Goal: Task Accomplishment & Management: Use online tool/utility

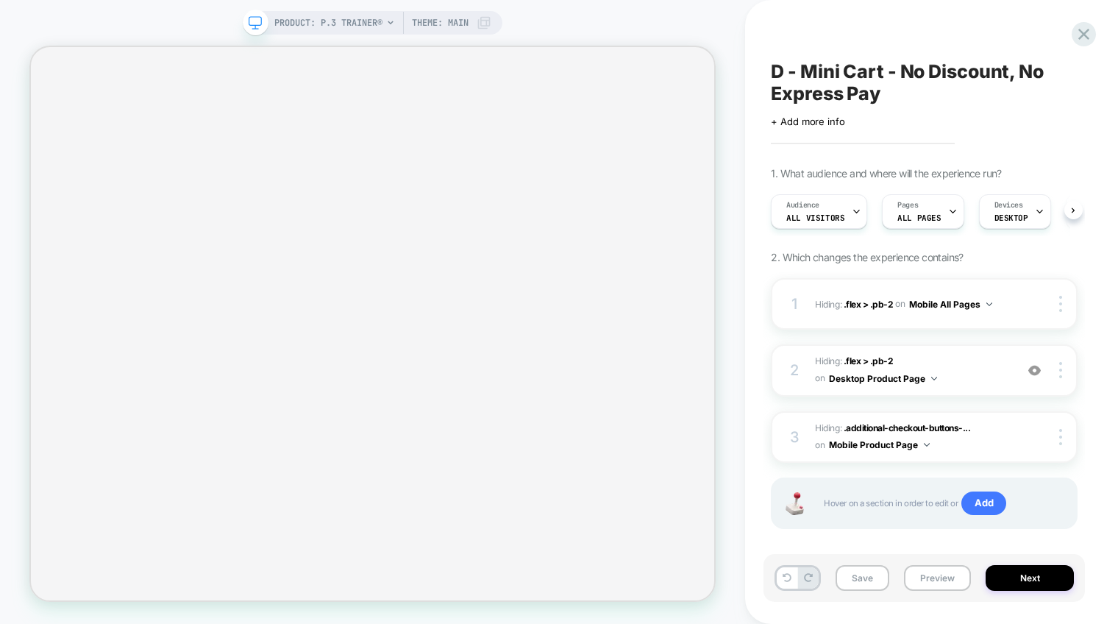
scroll to position [0, 1]
click at [965, 304] on button "Mobile All Pages" at bounding box center [950, 304] width 83 height 18
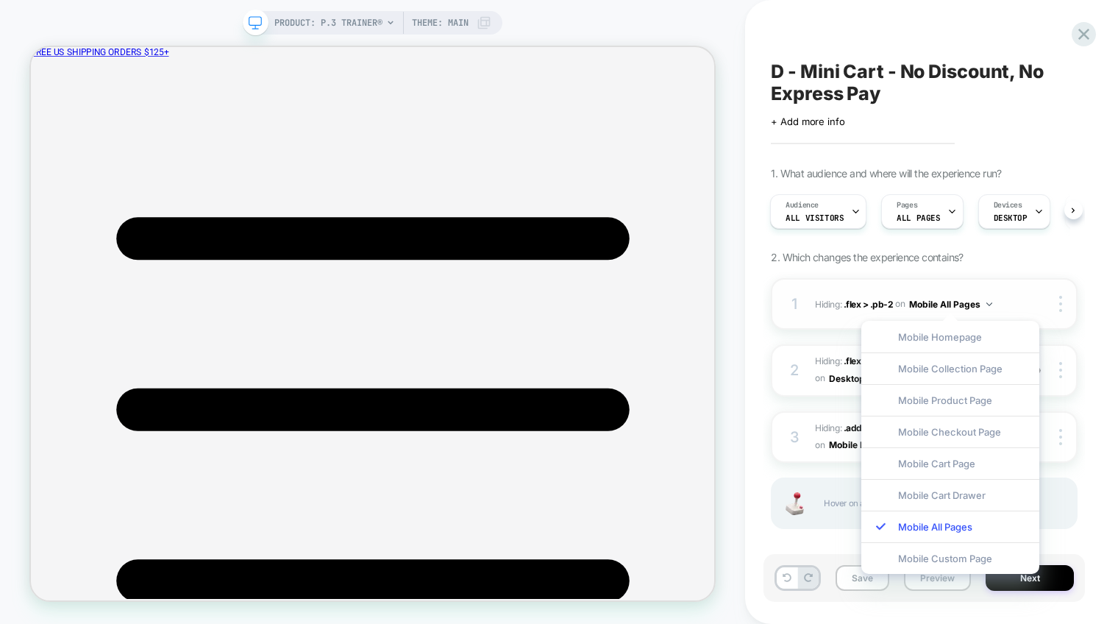
click at [971, 304] on button "Mobile All Pages" at bounding box center [950, 304] width 83 height 18
click at [1061, 299] on img at bounding box center [1060, 304] width 3 height 16
click at [1001, 301] on div "Copy to Desktop" at bounding box center [973, 304] width 131 height 40
click at [1010, 269] on div "1. What audience and where will the experience run? Audience All Visitors Pages…" at bounding box center [924, 366] width 307 height 399
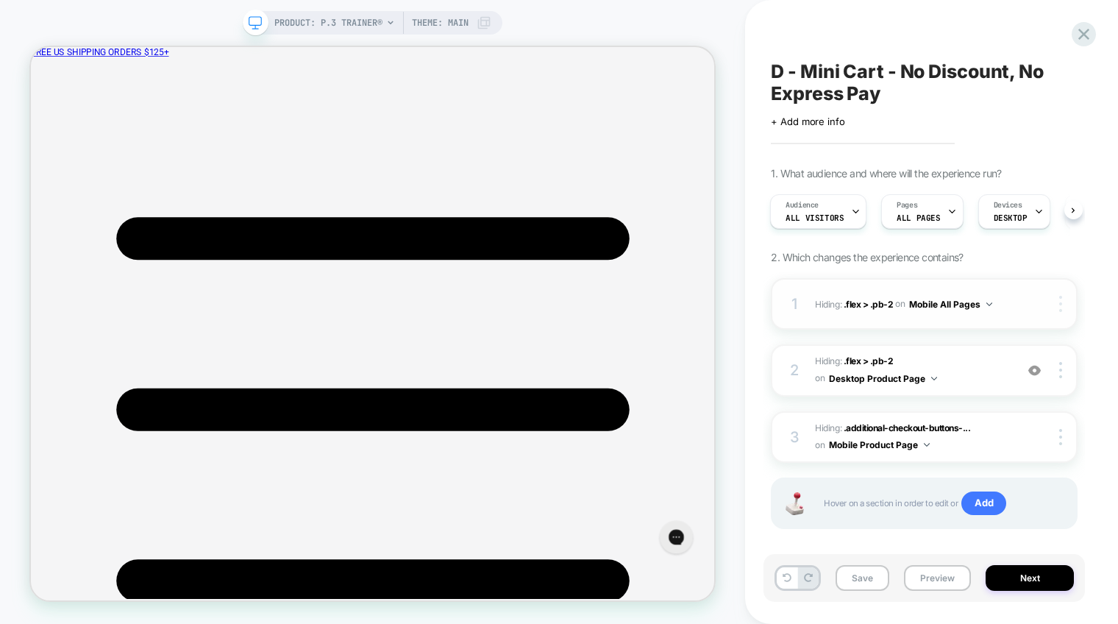
click at [1061, 304] on img at bounding box center [1060, 304] width 3 height 16
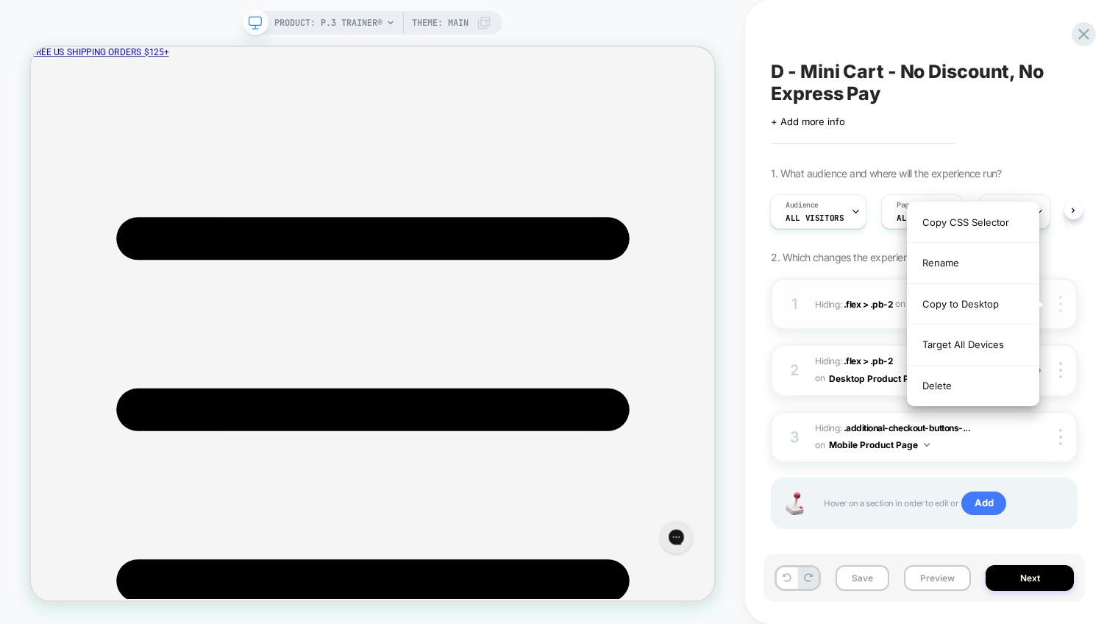
click at [1074, 299] on div at bounding box center [1062, 304] width 28 height 16
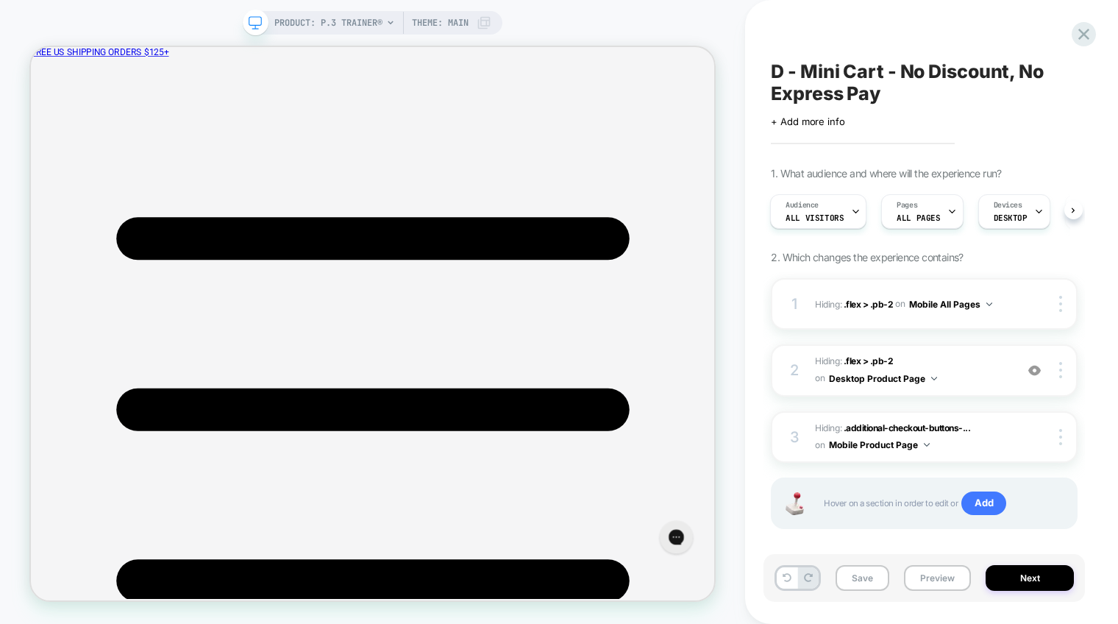
click at [1083, 304] on div "D - Mini Cart - No Discount, No Express Pay Click to edit experience details + …" at bounding box center [925, 312] width 322 height 594
click at [1055, 303] on div at bounding box center [1062, 304] width 28 height 16
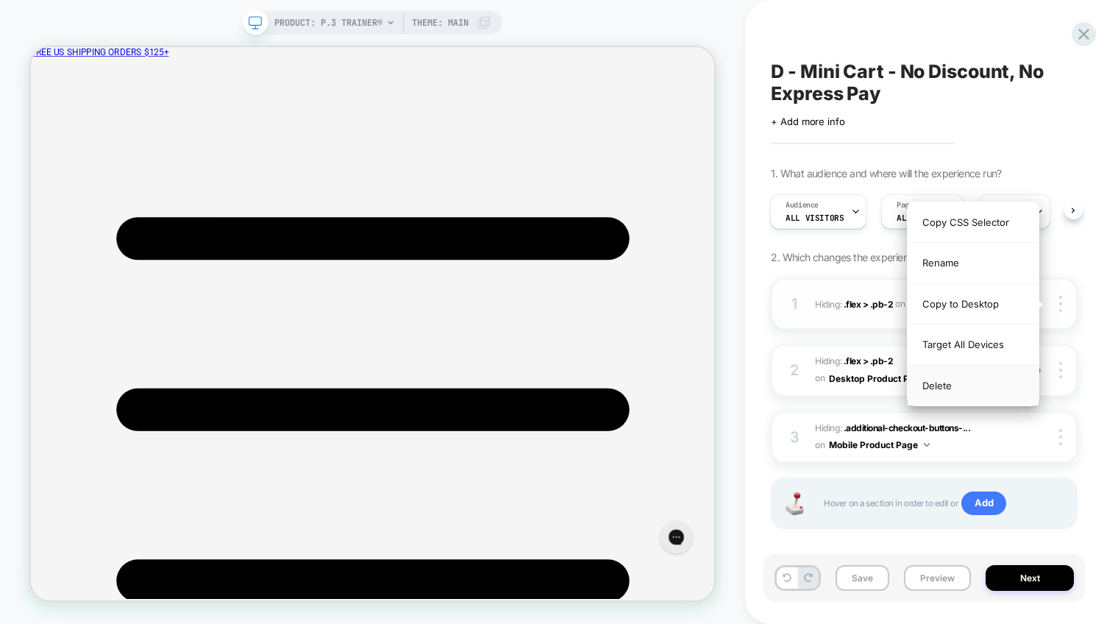
click at [942, 389] on div "Delete" at bounding box center [973, 386] width 131 height 40
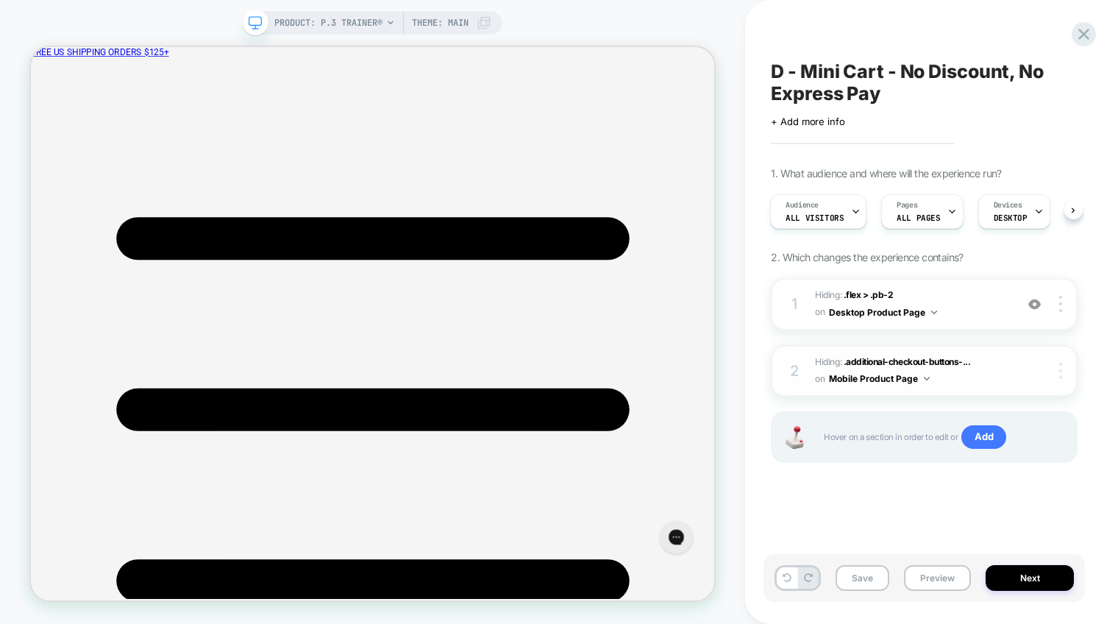
click at [1059, 376] on img at bounding box center [1060, 371] width 3 height 16
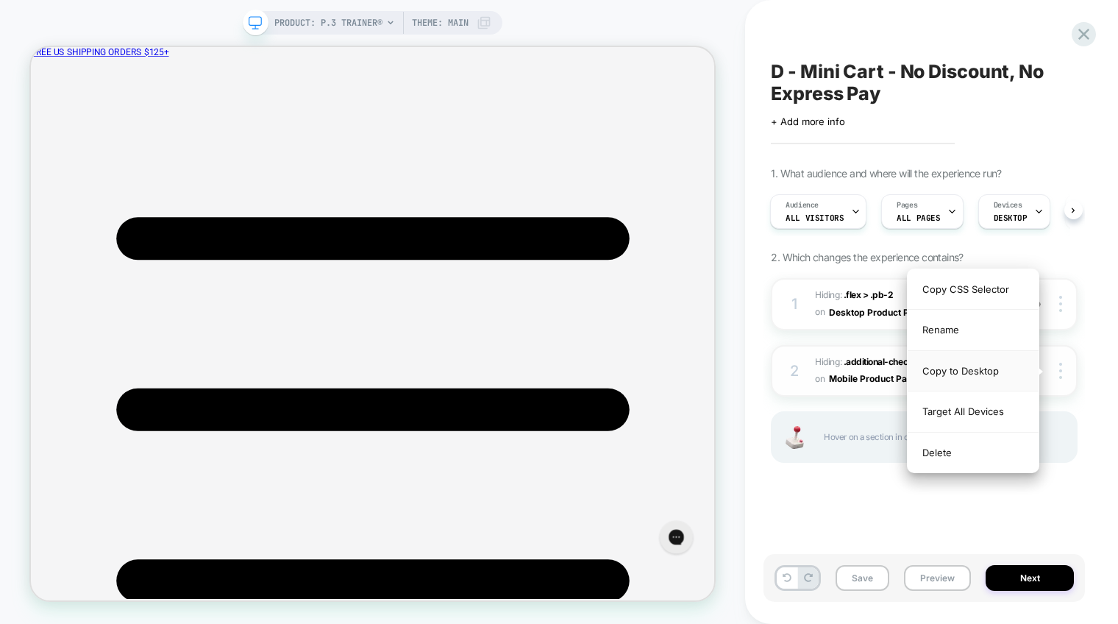
click at [987, 373] on div "Copy to Desktop" at bounding box center [973, 371] width 131 height 40
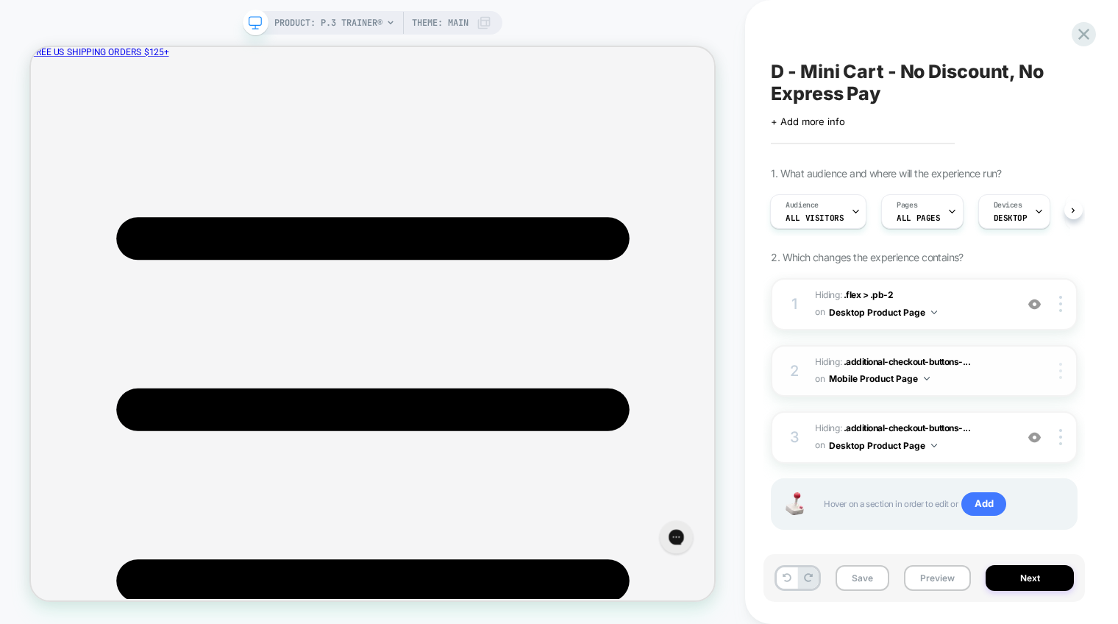
click at [1056, 374] on div at bounding box center [1062, 371] width 28 height 16
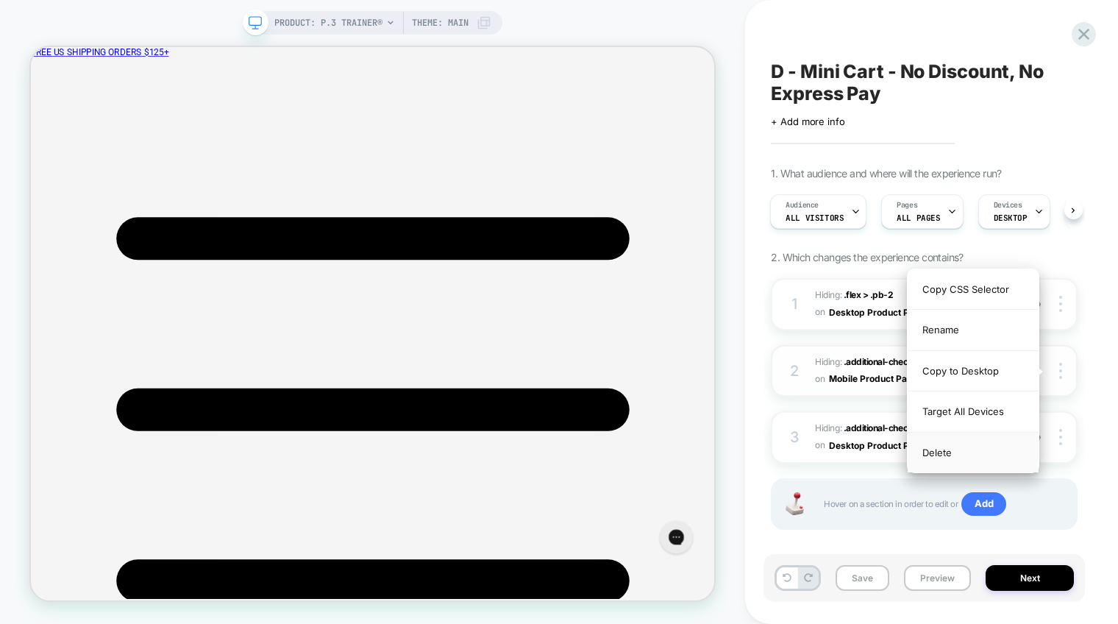
click at [953, 456] on div "Delete" at bounding box center [973, 453] width 131 height 40
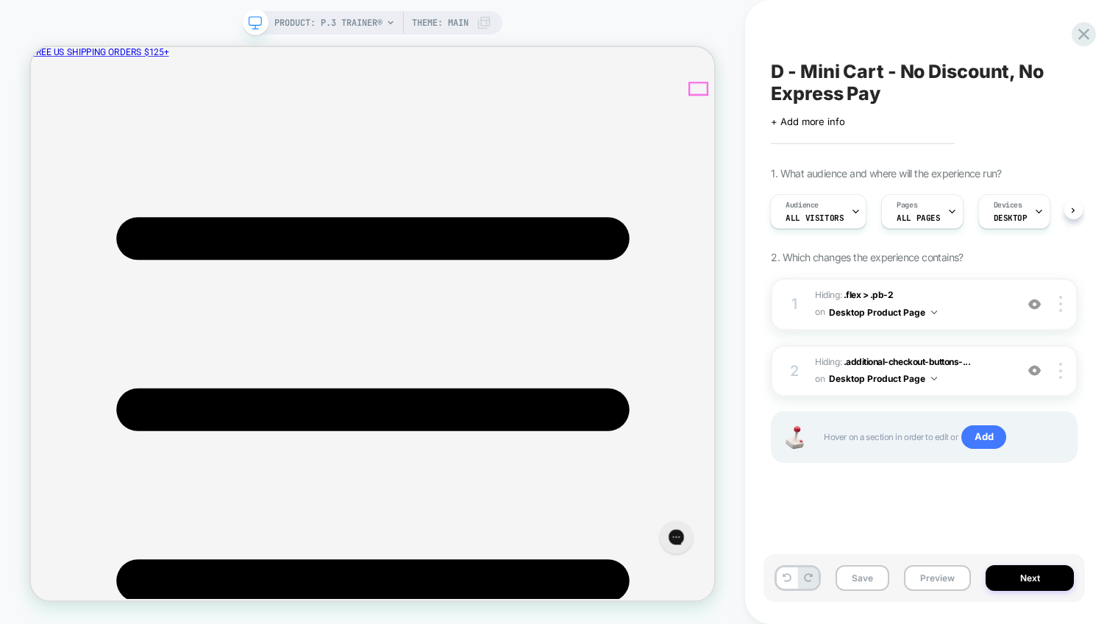
click at [1037, 373] on img at bounding box center [1035, 370] width 13 height 13
click at [1037, 370] on img at bounding box center [1035, 370] width 13 height 13
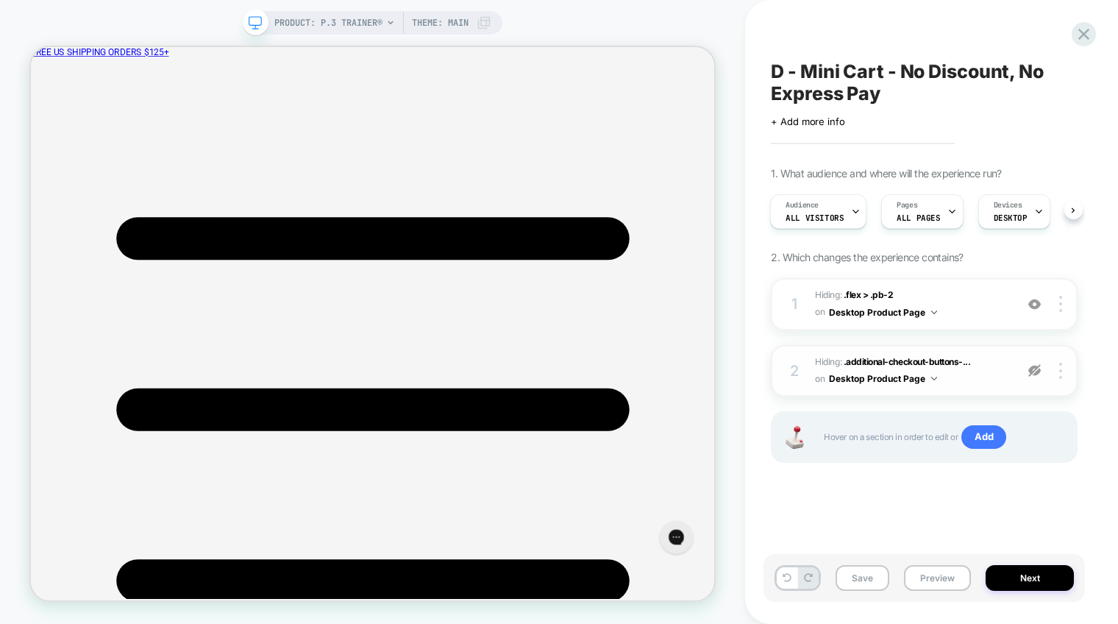
click at [1037, 370] on img at bounding box center [1035, 370] width 13 height 13
click at [1037, 305] on img at bounding box center [1035, 304] width 13 height 13
click at [874, 576] on button "Save" at bounding box center [863, 578] width 54 height 26
click at [1015, 583] on button "Next" at bounding box center [1030, 578] width 88 height 26
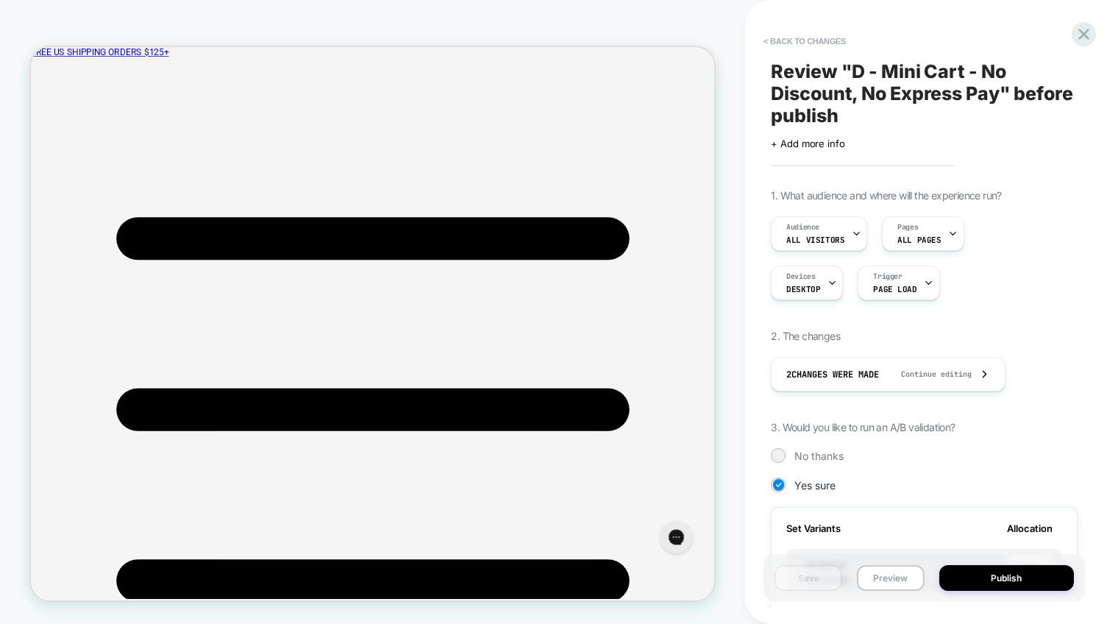
scroll to position [0, 1]
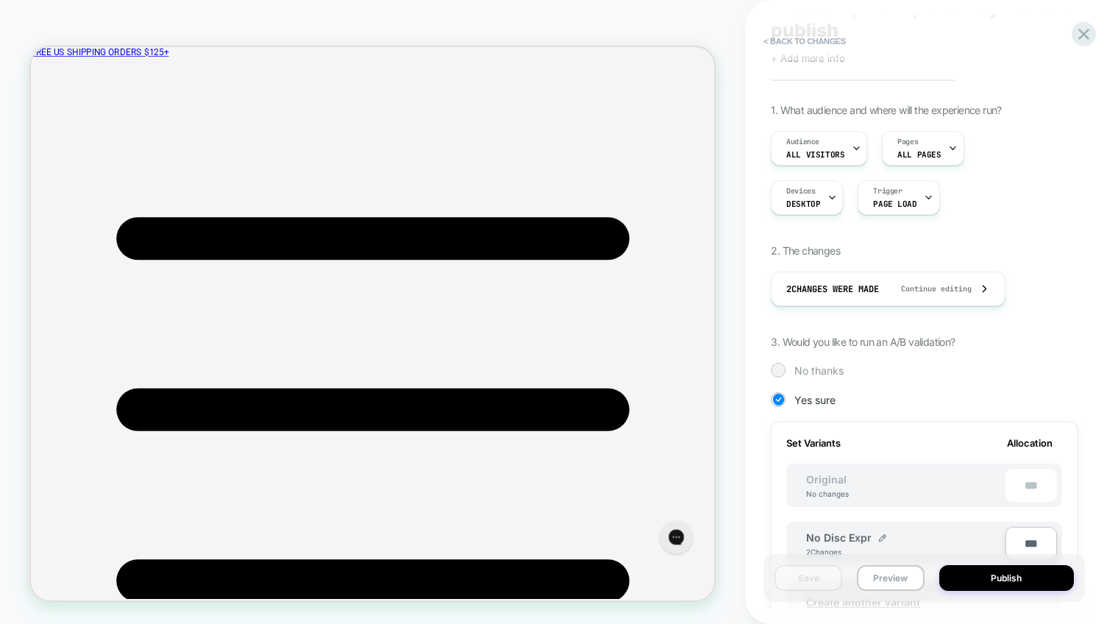
click at [782, 368] on div at bounding box center [778, 369] width 11 height 11
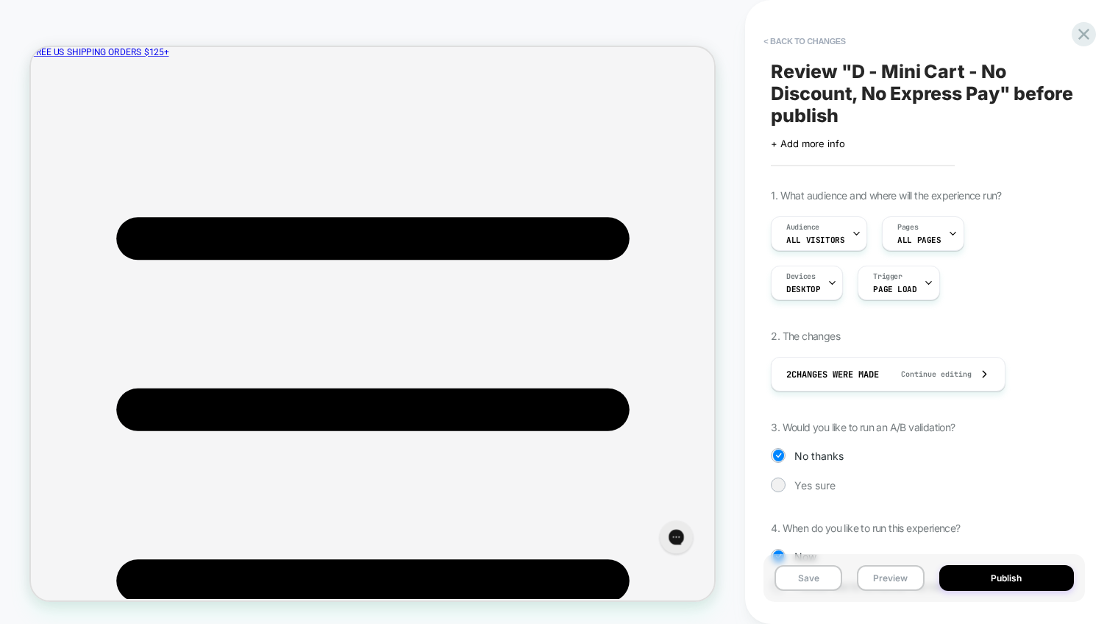
scroll to position [3, 0]
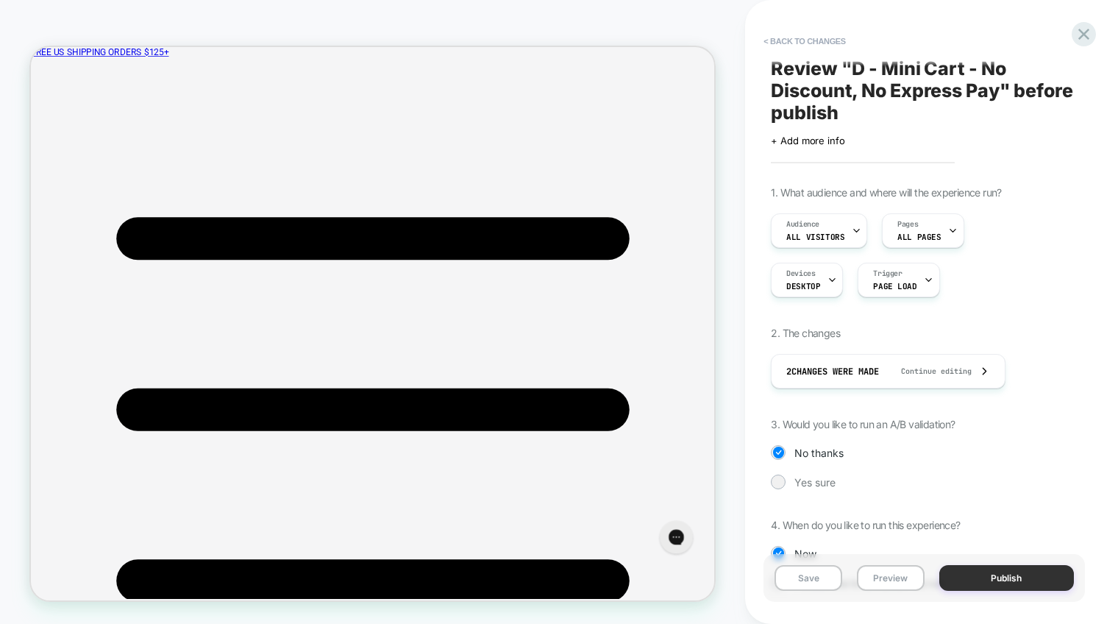
click at [1005, 583] on button "Publish" at bounding box center [1007, 578] width 135 height 26
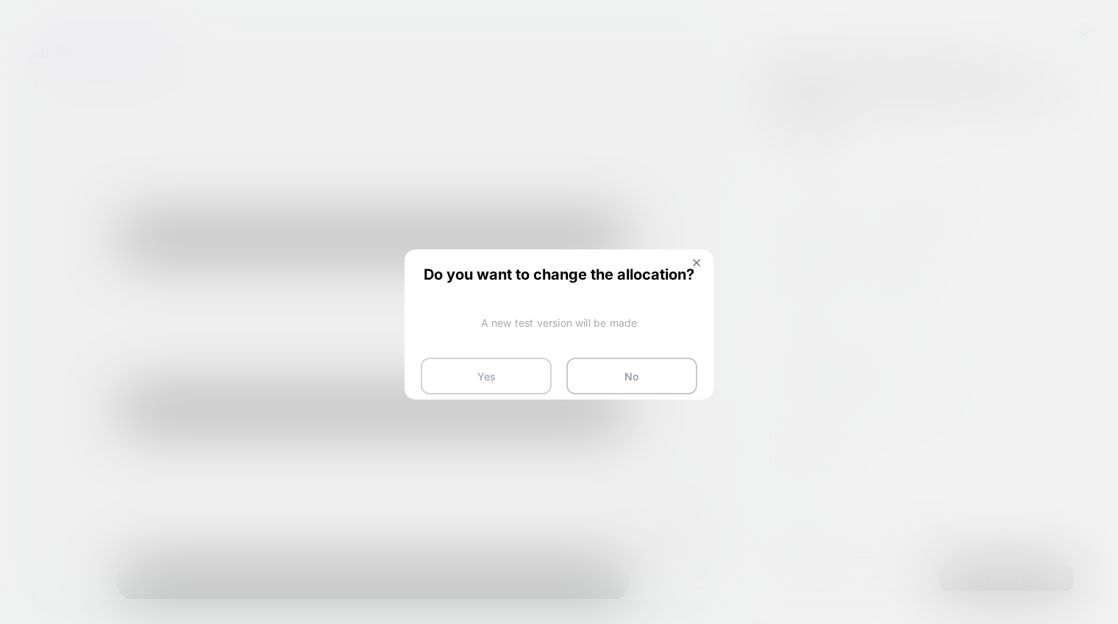
click at [457, 371] on button "Yes" at bounding box center [486, 376] width 131 height 37
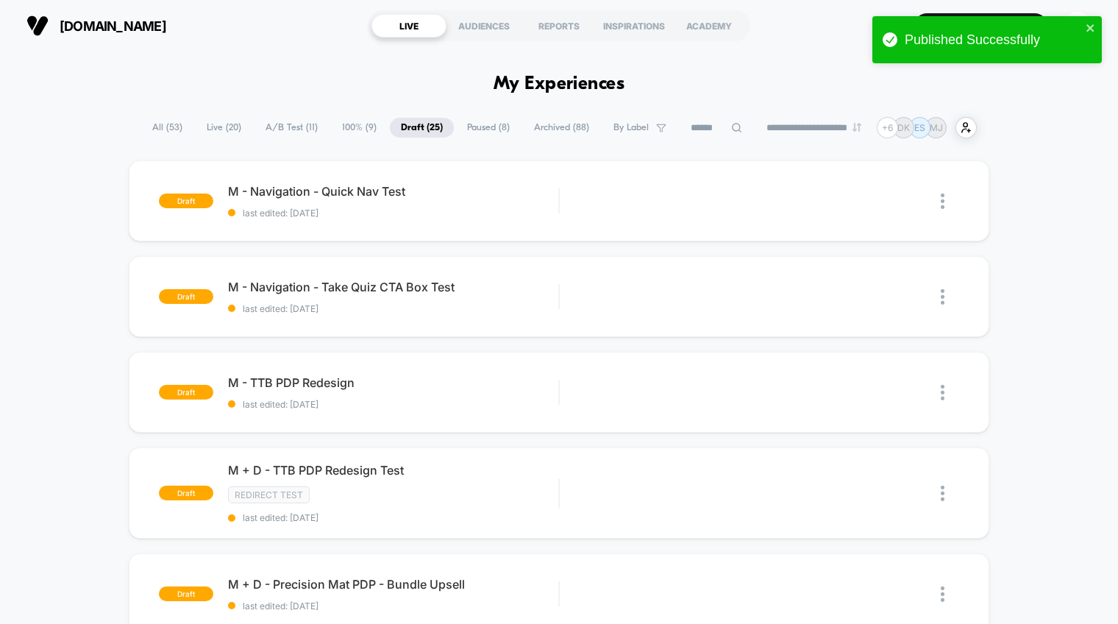
click at [286, 131] on span "A/B Test ( 11 )" at bounding box center [292, 128] width 74 height 20
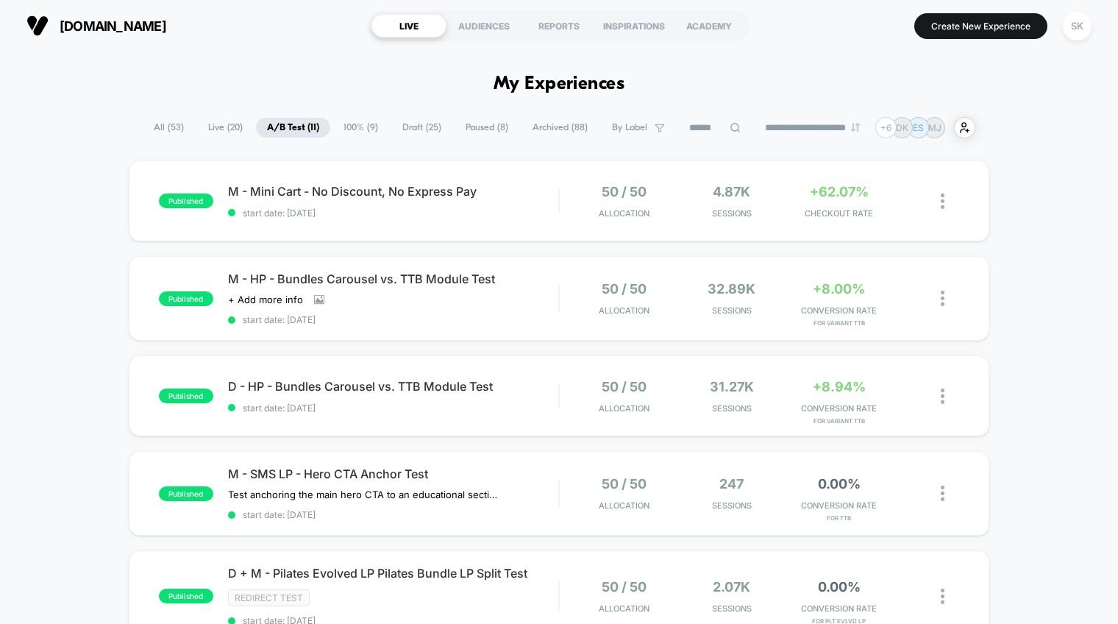
click at [350, 124] on span "100% ( 9 )" at bounding box center [361, 128] width 57 height 20
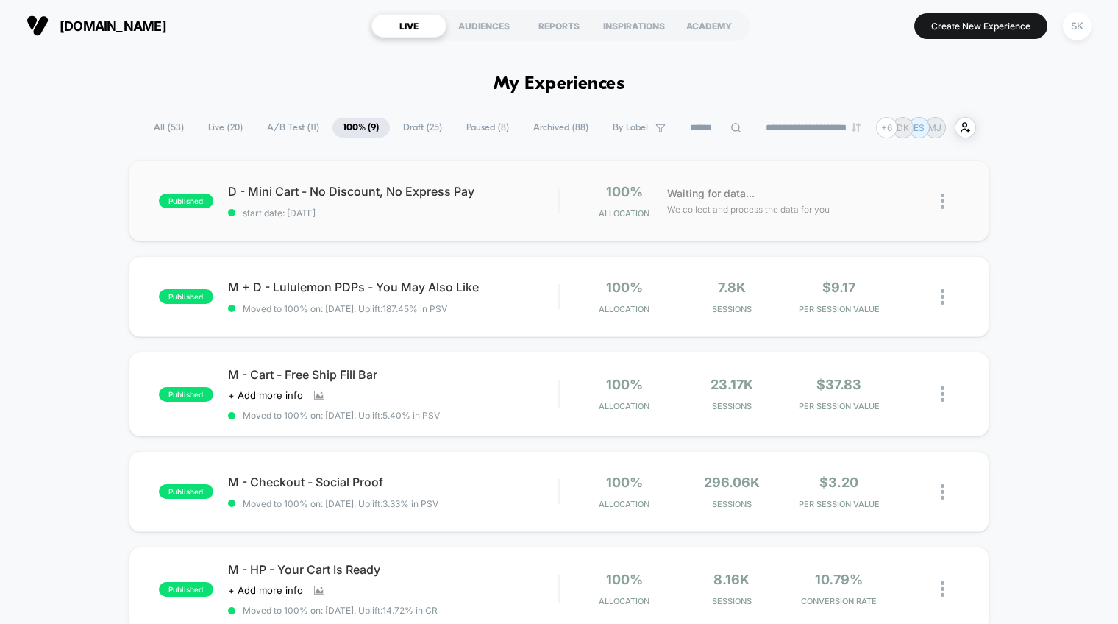
click at [374, 179] on div "published D - Mini Cart - No Discount, No Express Pay start date: [DATE] 100% A…" at bounding box center [559, 200] width 861 height 81
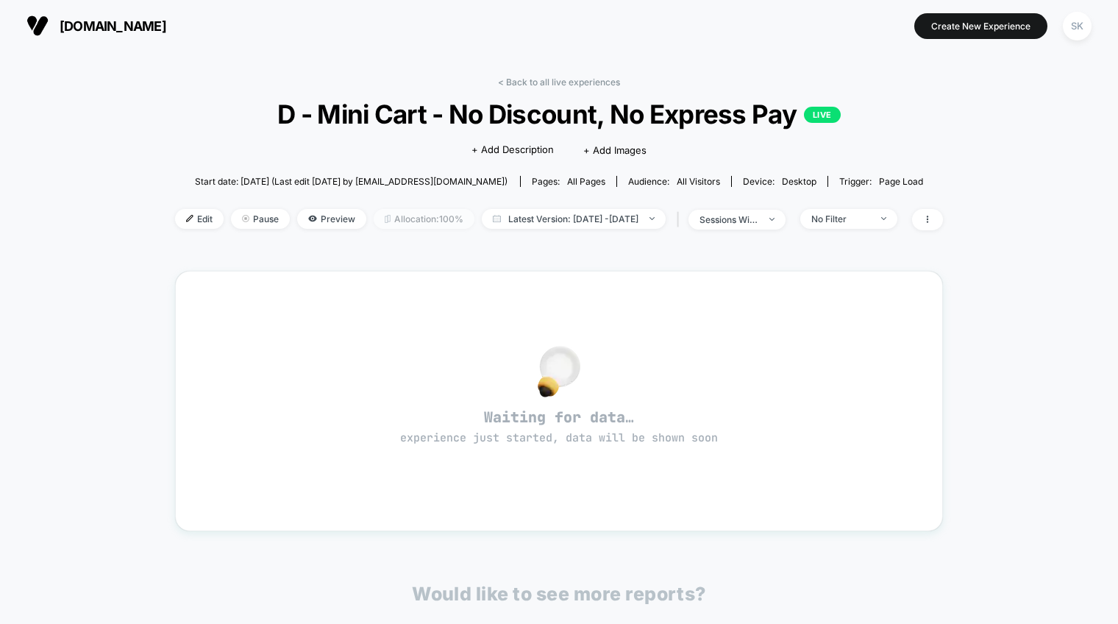
click at [374, 214] on span "Allocation: 100%" at bounding box center [424, 219] width 101 height 20
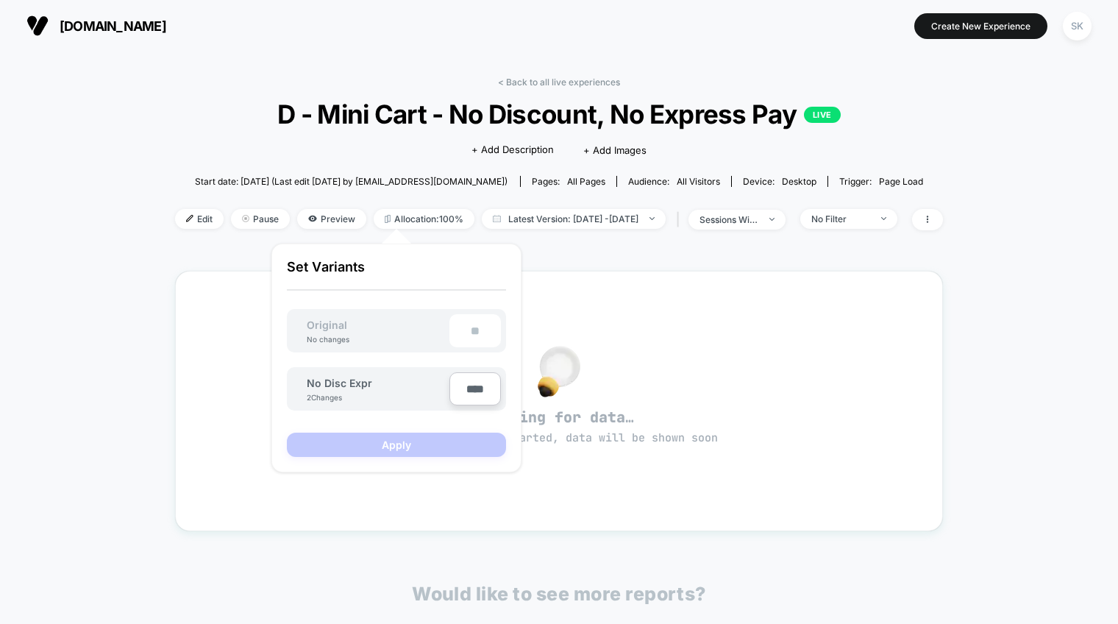
click at [463, 333] on div "**" at bounding box center [476, 330] width 52 height 33
click at [332, 318] on div "Original No changes **" at bounding box center [396, 330] width 219 height 43
click at [461, 327] on div "**" at bounding box center [476, 330] width 52 height 33
click at [469, 389] on input "****" at bounding box center [476, 388] width 52 height 33
drag, startPoint x: 468, startPoint y: 390, endPoint x: 456, endPoint y: 391, distance: 11.8
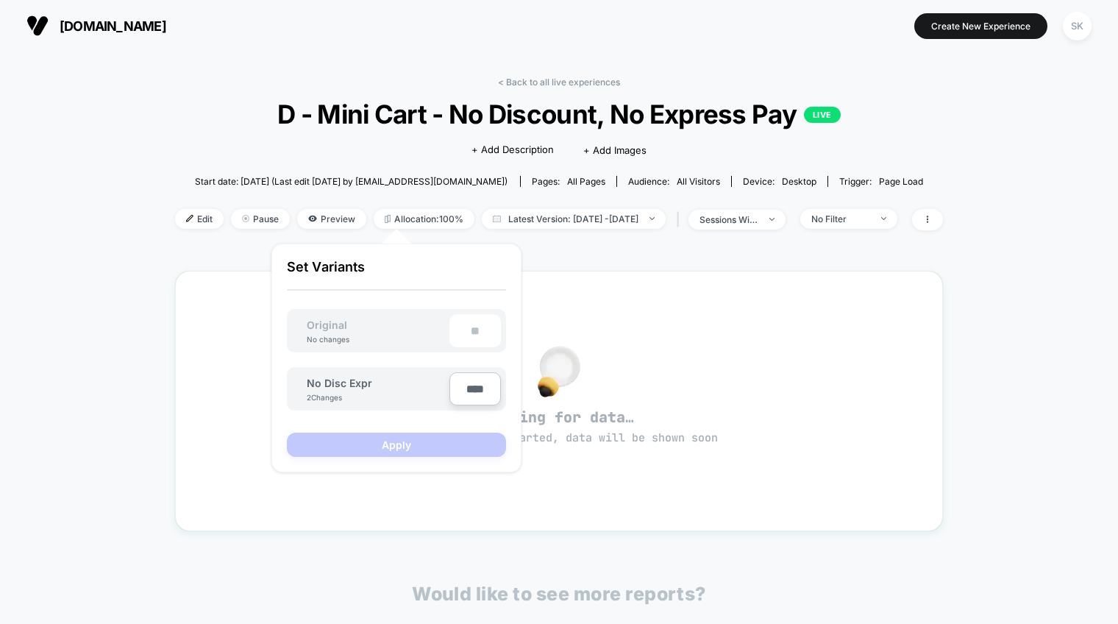
click at [456, 391] on input "****" at bounding box center [476, 388] width 52 height 33
type input "***"
click at [462, 335] on div "***" at bounding box center [476, 330] width 52 height 33
click at [430, 439] on button "Apply" at bounding box center [396, 445] width 219 height 24
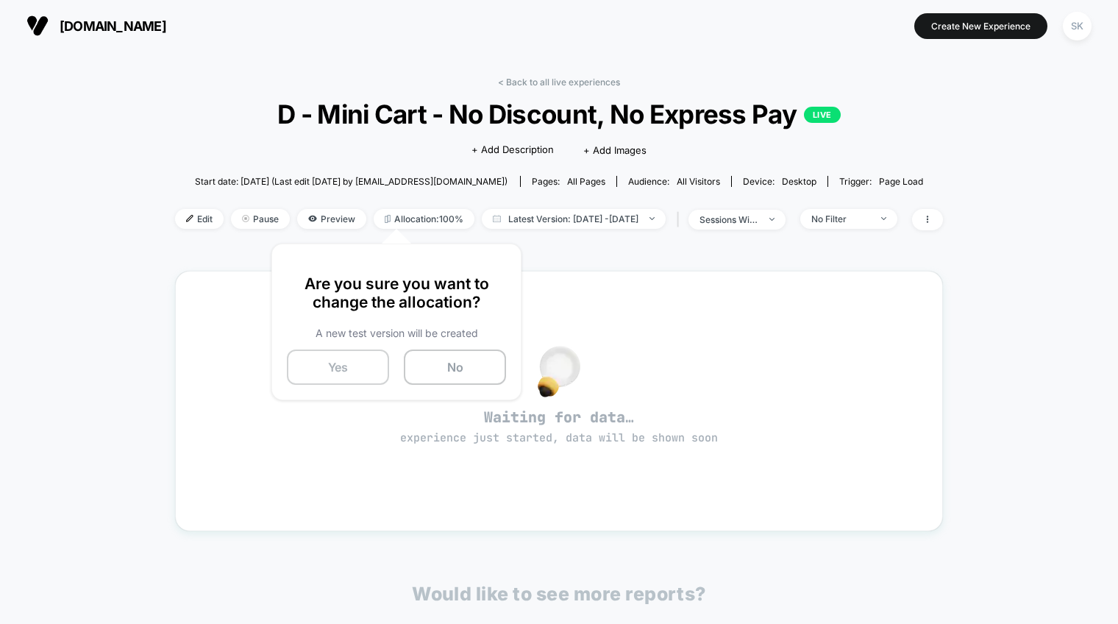
click at [319, 366] on button "Yes" at bounding box center [338, 366] width 102 height 35
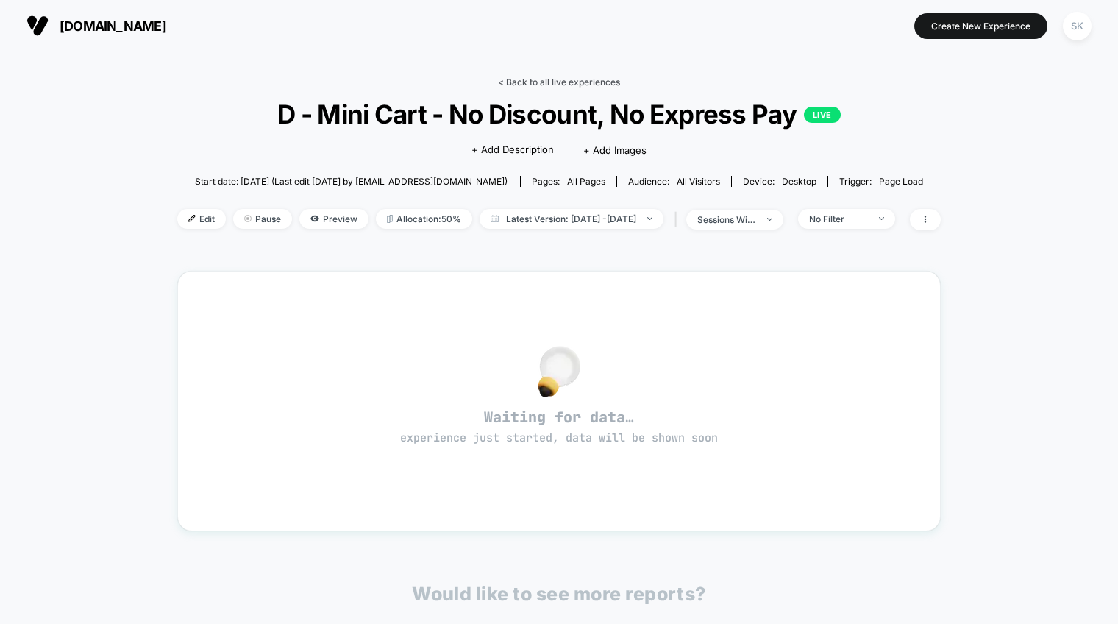
click at [527, 79] on link "< Back to all live experiences" at bounding box center [559, 82] width 122 height 11
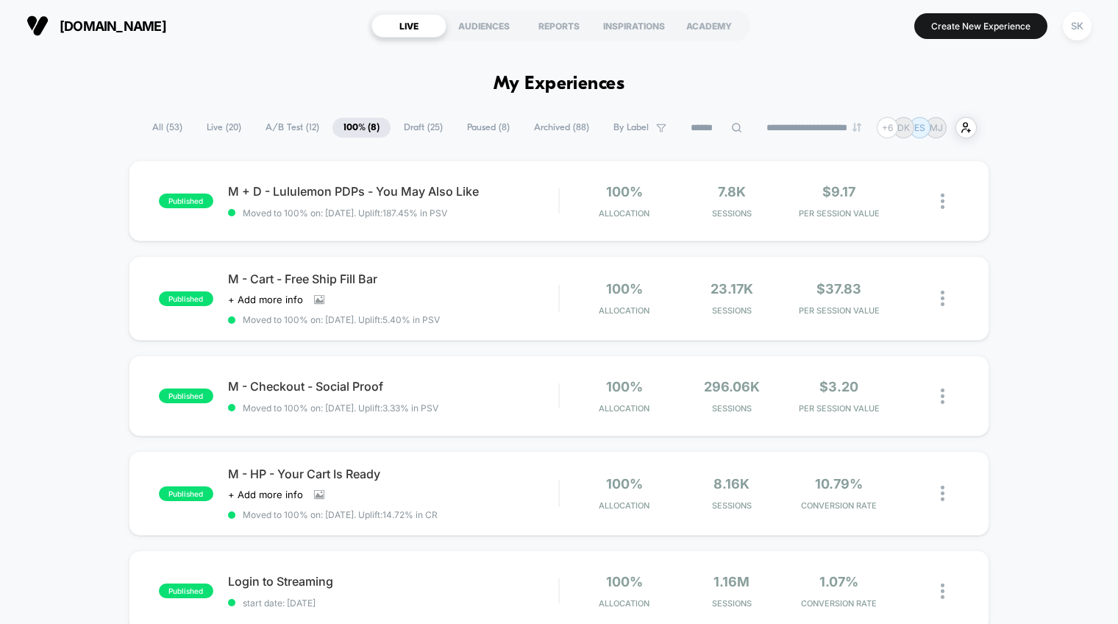
click at [288, 128] on span "A/B Test ( 12 )" at bounding box center [293, 128] width 76 height 20
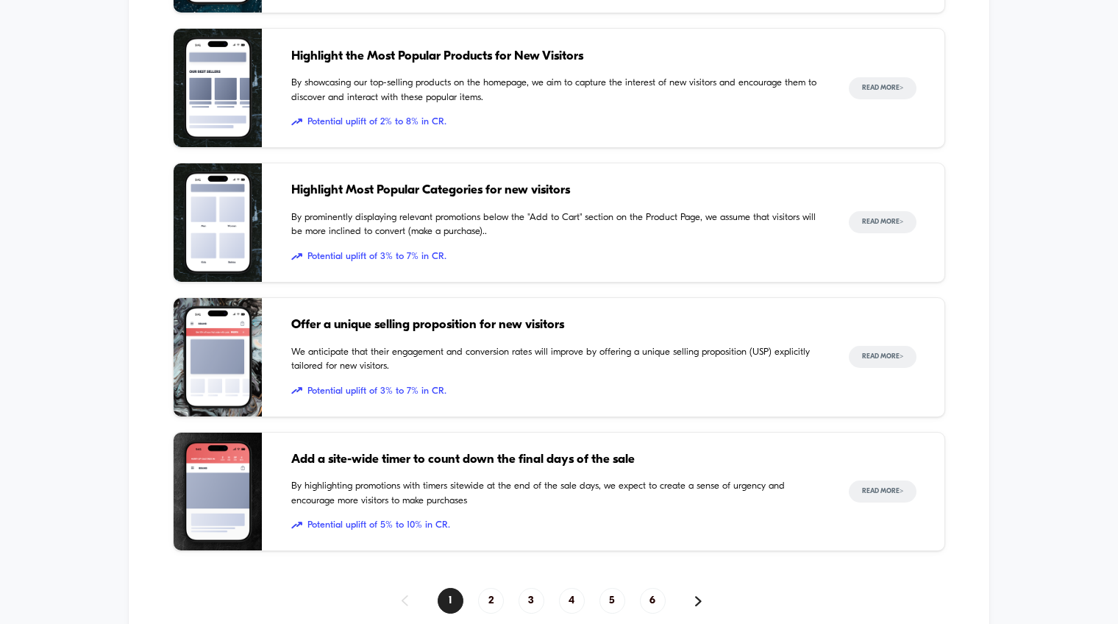
scroll to position [2110, 0]
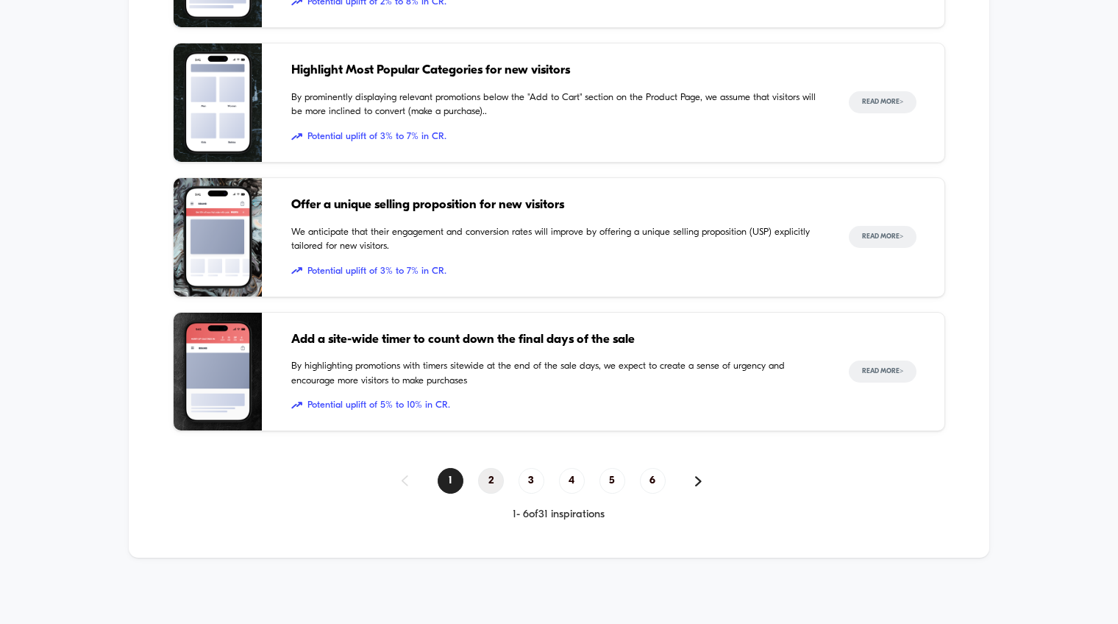
click at [491, 485] on span "2" at bounding box center [491, 481] width 26 height 26
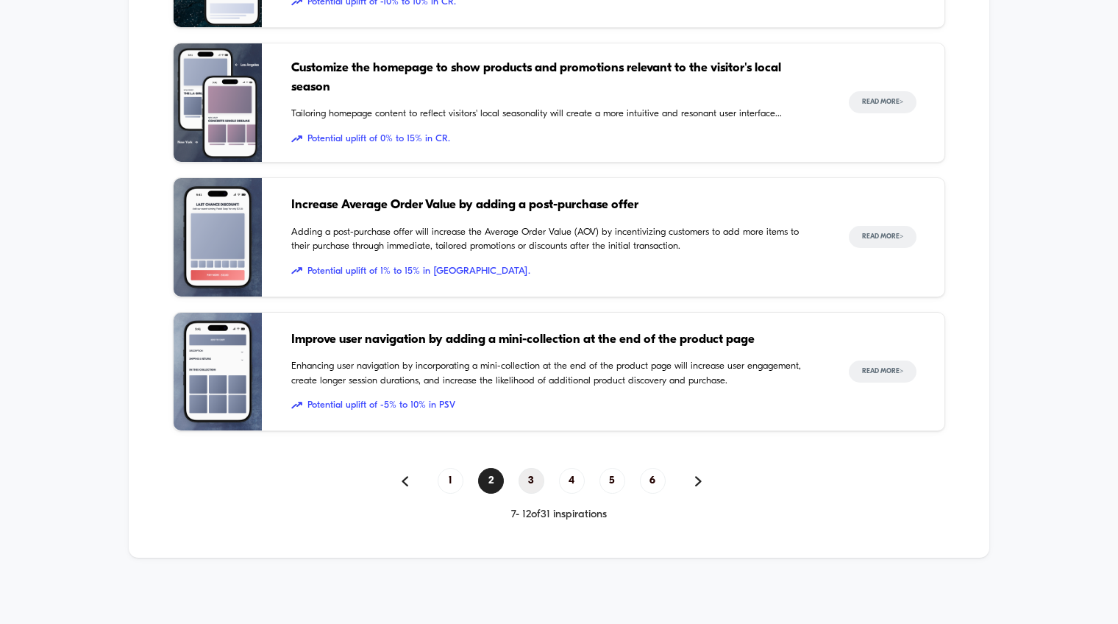
click at [530, 478] on span "3" at bounding box center [532, 481] width 26 height 26
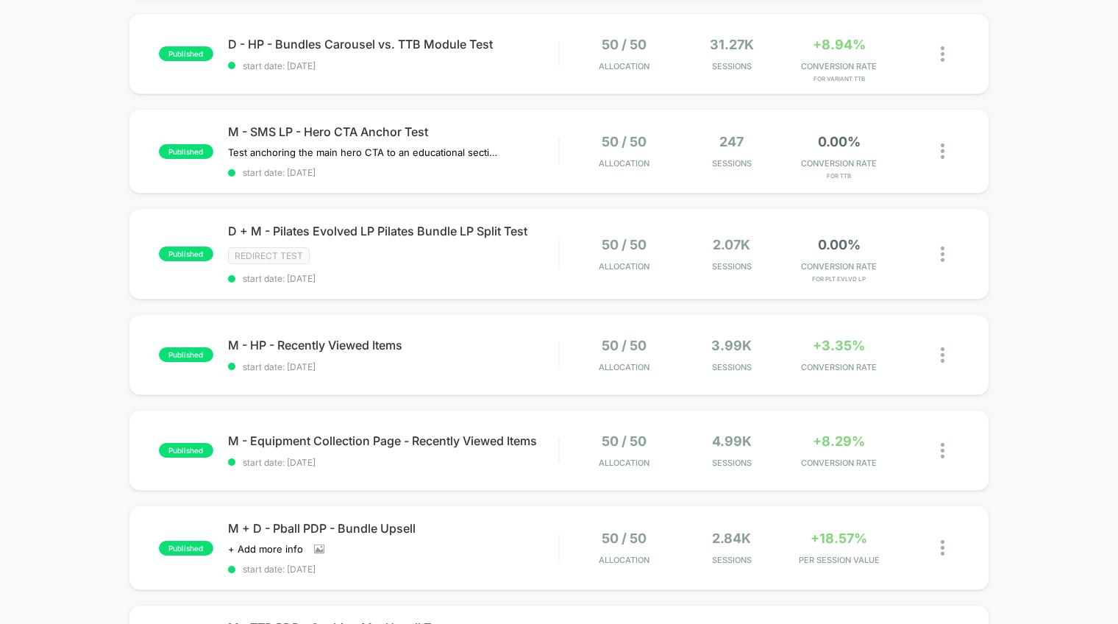
scroll to position [0, 0]
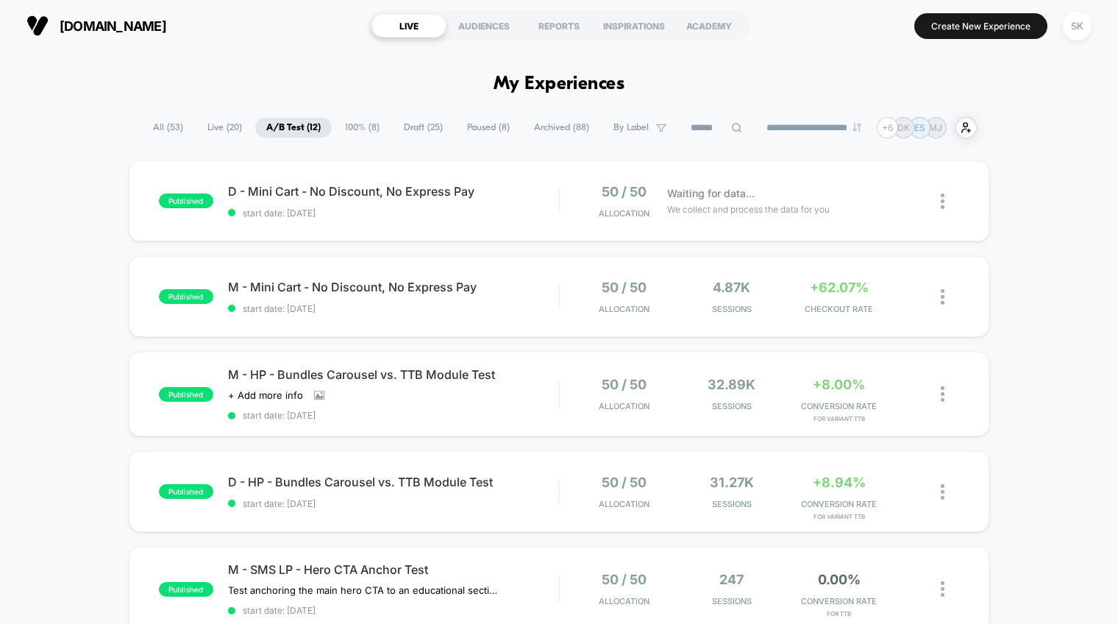
click at [362, 129] on span "100% ( 8 )" at bounding box center [362, 128] width 57 height 20
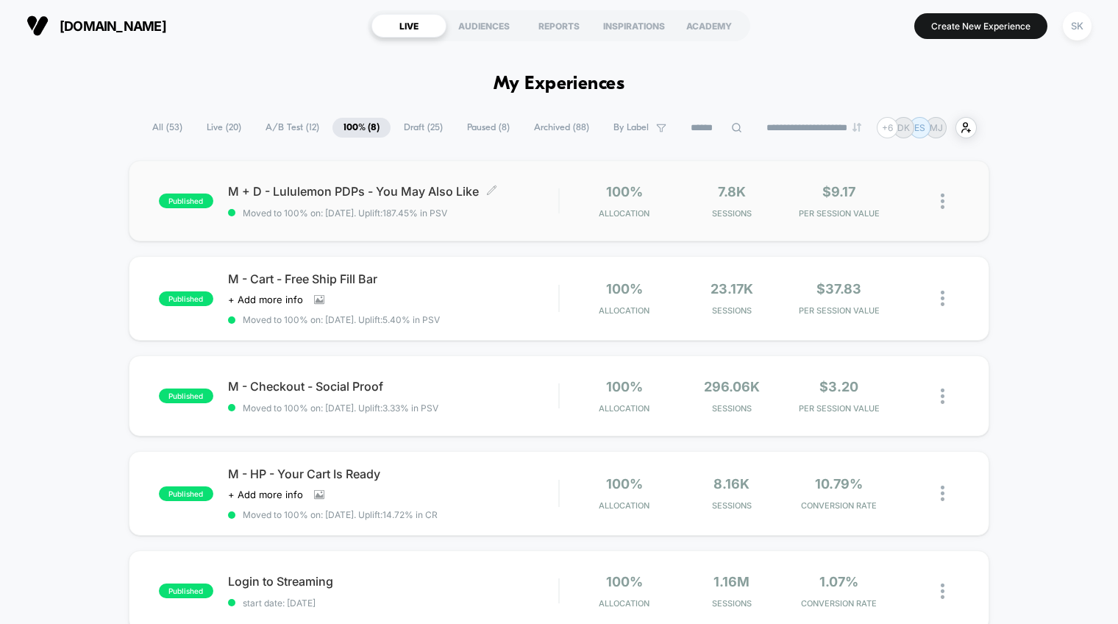
scroll to position [3, 0]
